Goal: Use online tool/utility: Utilize a website feature to perform a specific function

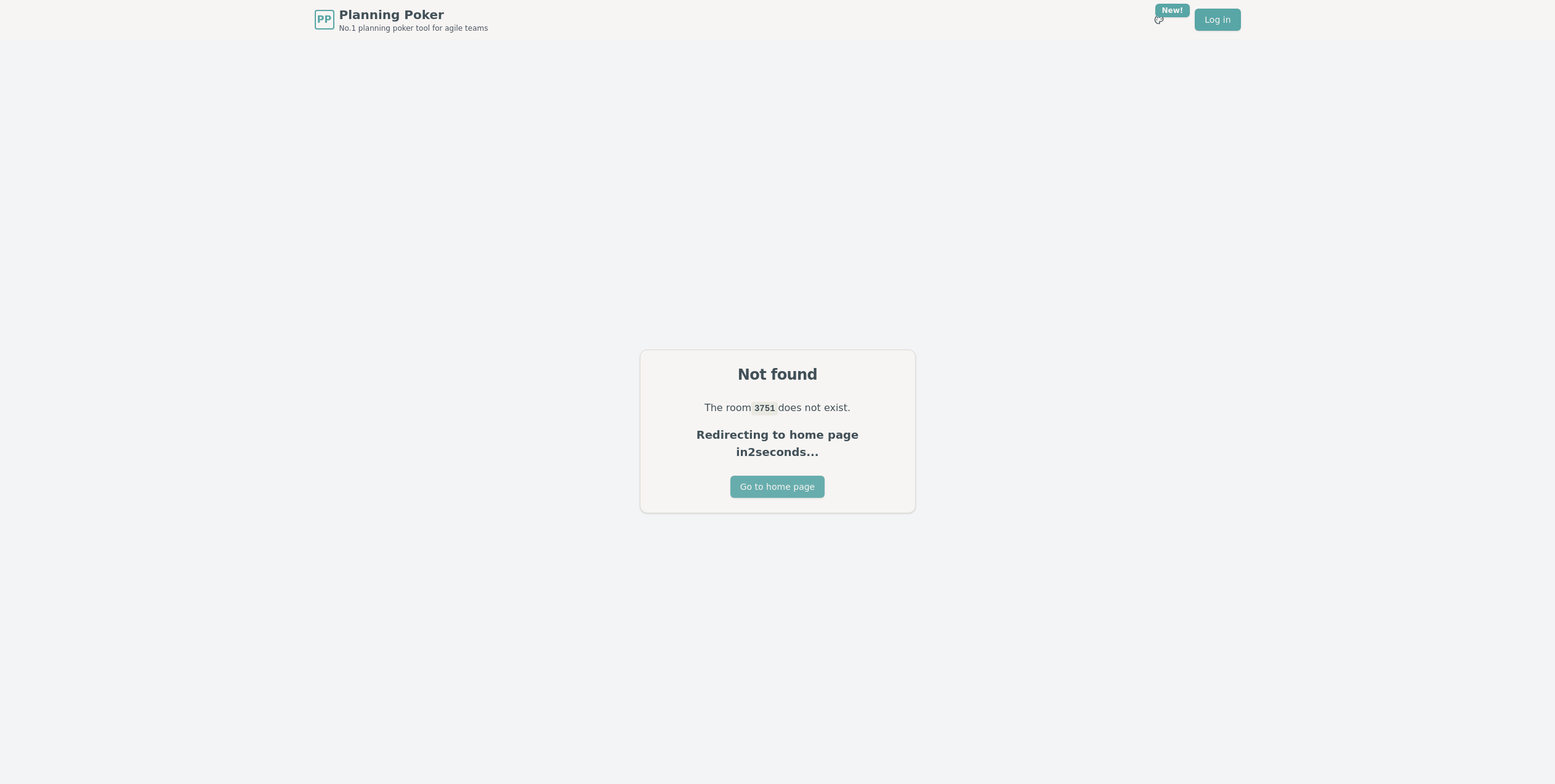
click at [787, 479] on button "Go to home page" at bounding box center [778, 487] width 95 height 22
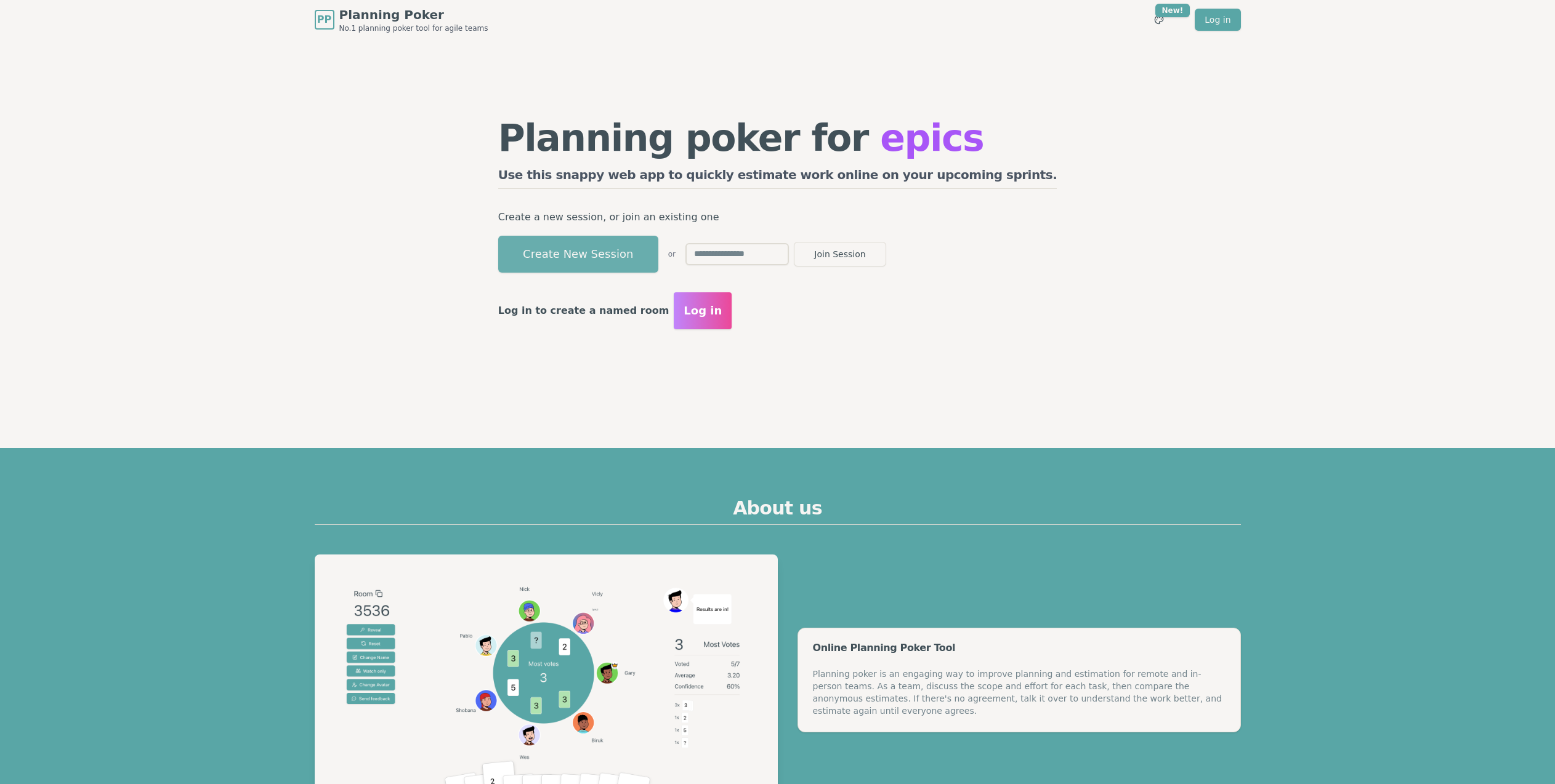
click at [626, 255] on button "Create New Session" at bounding box center [578, 253] width 160 height 36
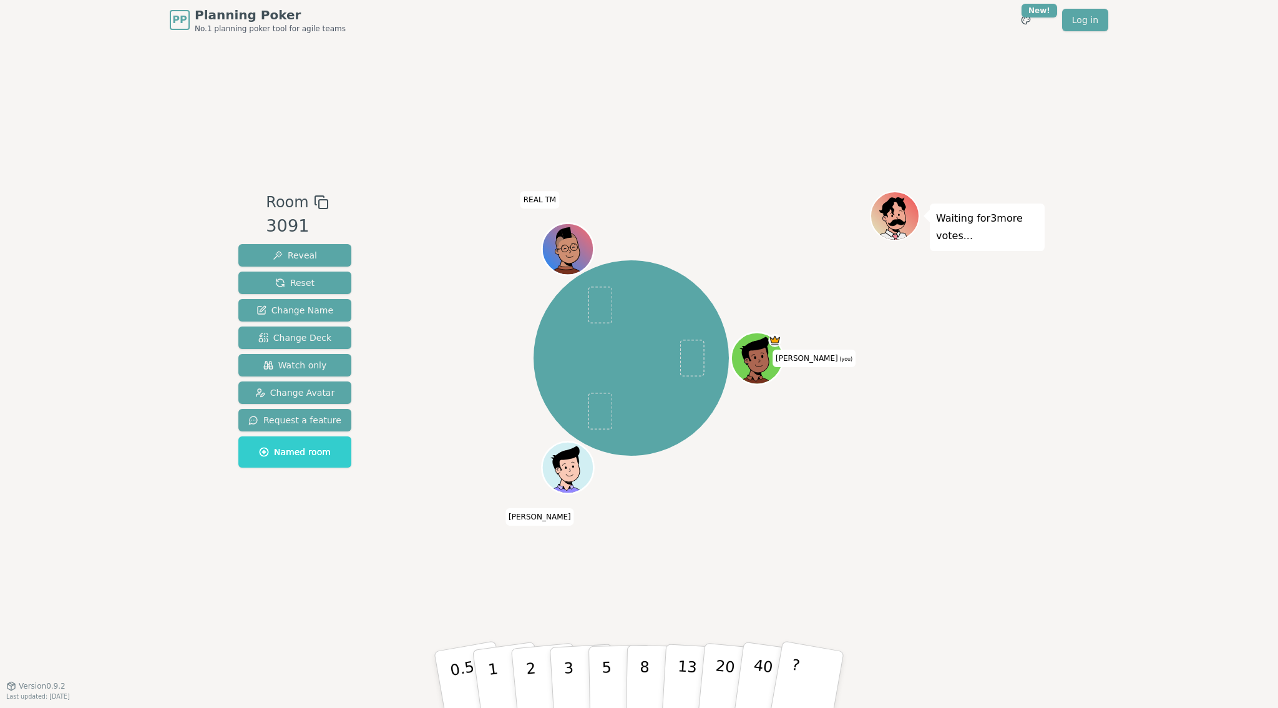
click at [427, 101] on div "Room 3091 Reveal Reset Change Name Change Deck Watch only Change Avatar Request…" at bounding box center [639, 362] width 812 height 645
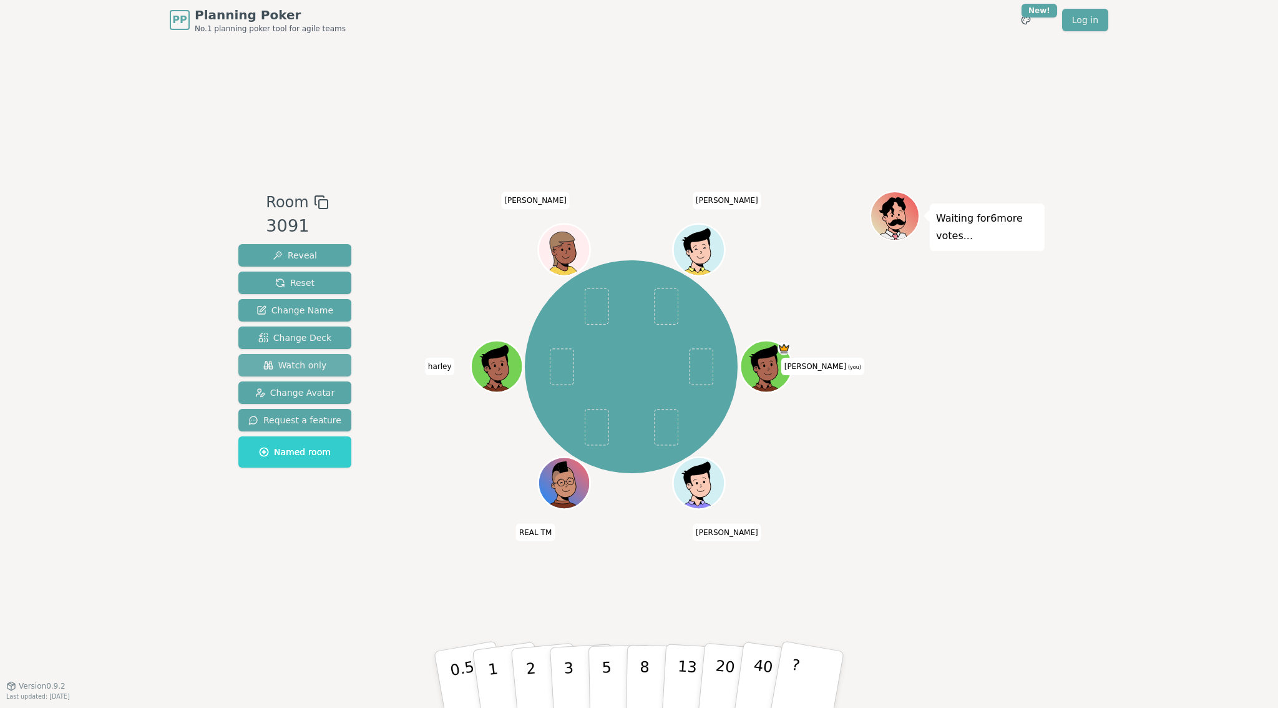
click at [303, 364] on span "Watch only" at bounding box center [295, 365] width 64 height 12
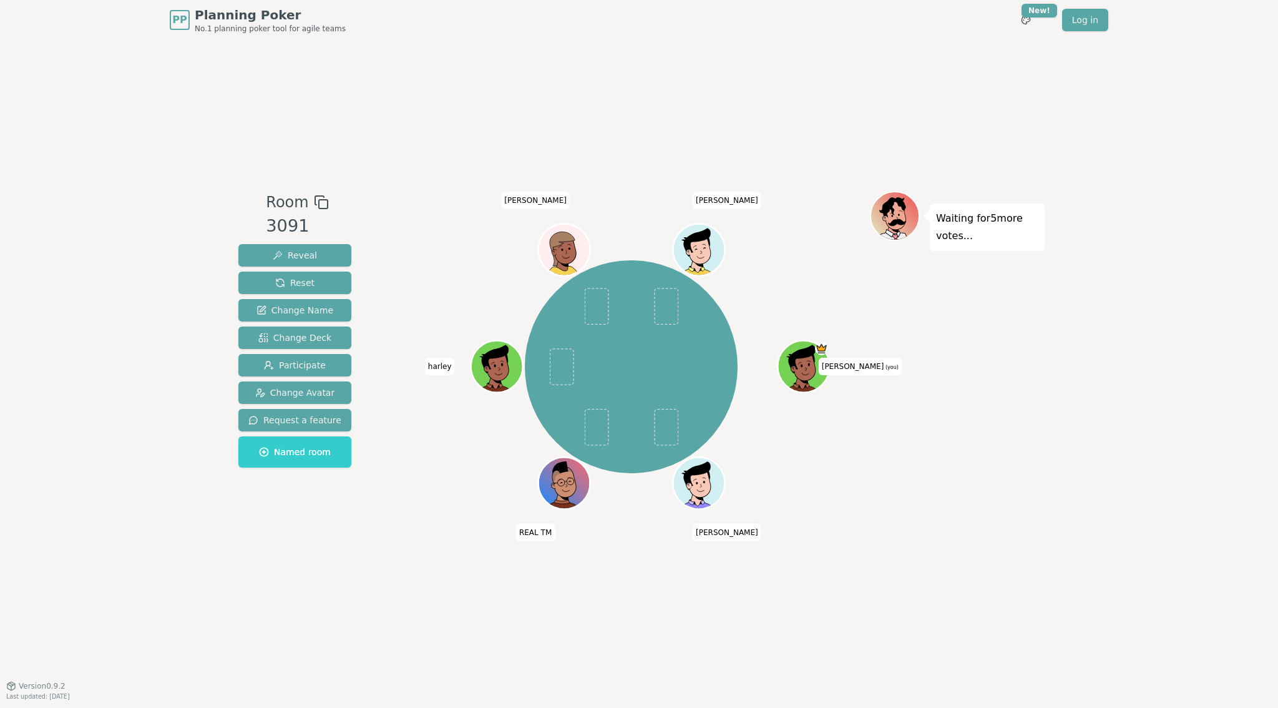
click at [421, 91] on div "Room 3091 Reveal Reset Change Name Change Deck Participate Change Avatar Reques…" at bounding box center [639, 362] width 812 height 645
